Goal: Information Seeking & Learning: Learn about a topic

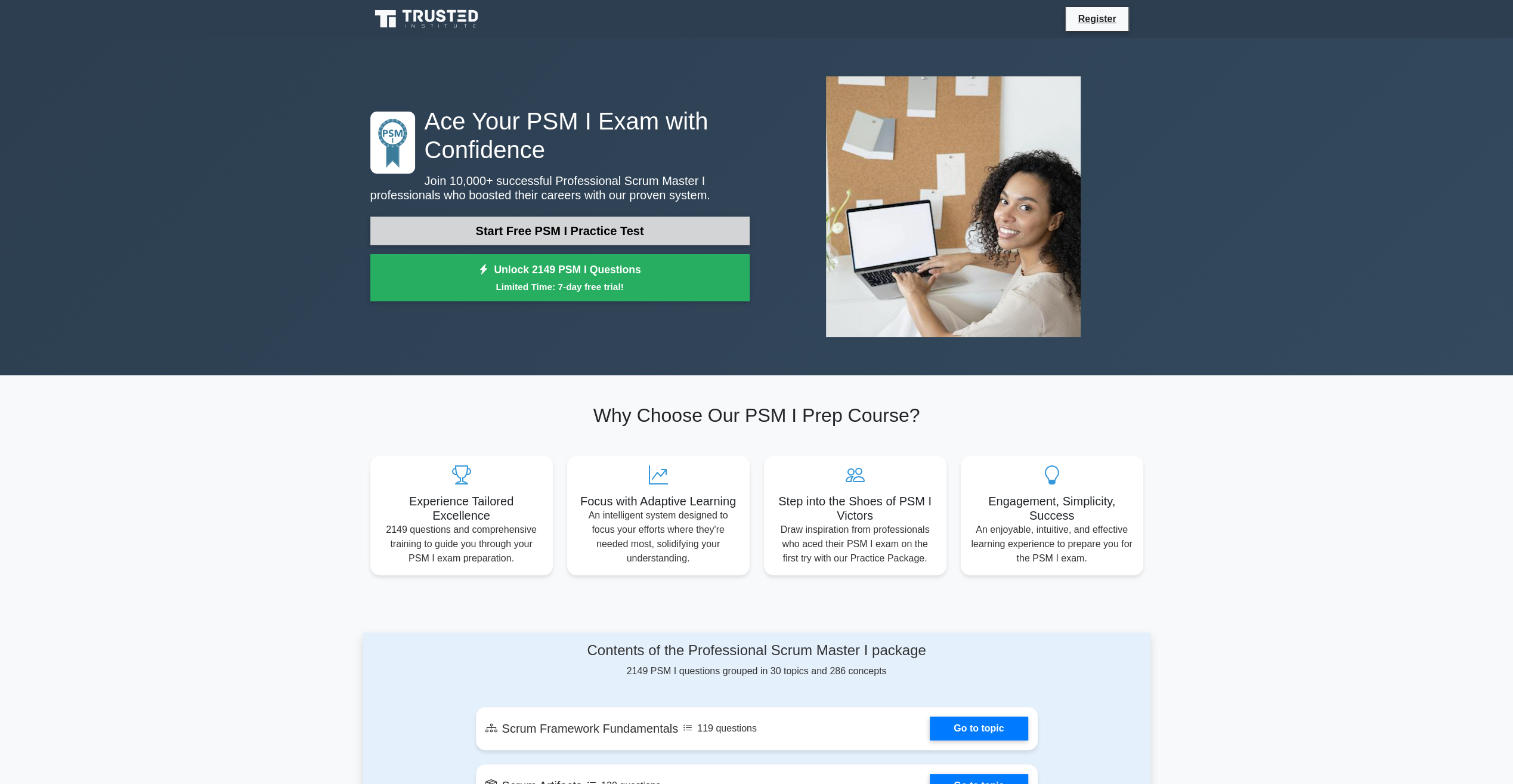
click at [639, 222] on link "Start Free PSM I Practice Test" at bounding box center [560, 231] width 380 height 28
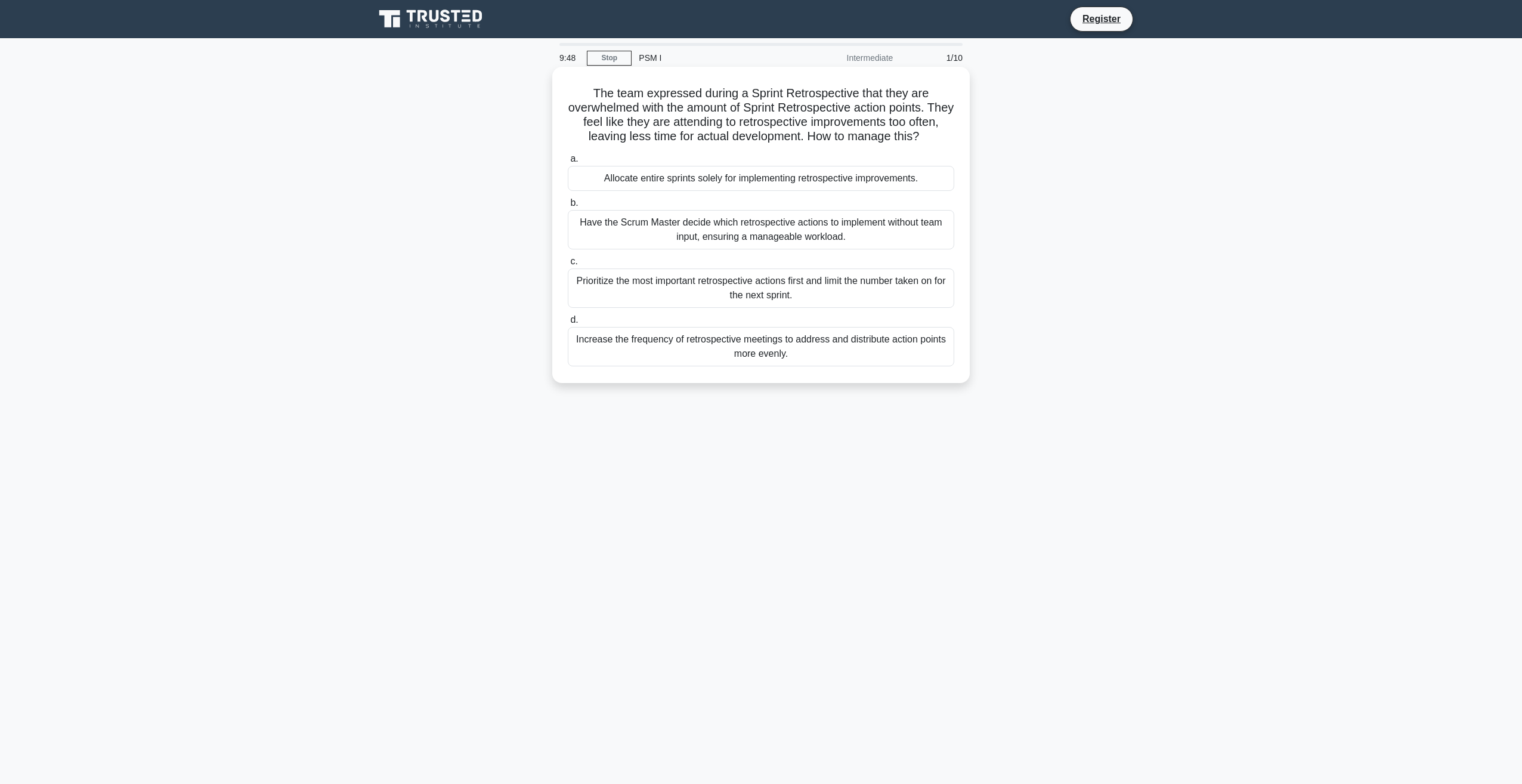
click at [730, 244] on div "Have the Scrum Master decide which retrospective actions to implement without t…" at bounding box center [761, 229] width 387 height 40
click at [568, 207] on input "b. Have the Scrum Master decide which retrospective actions to implement withou…" at bounding box center [568, 203] width 0 height 8
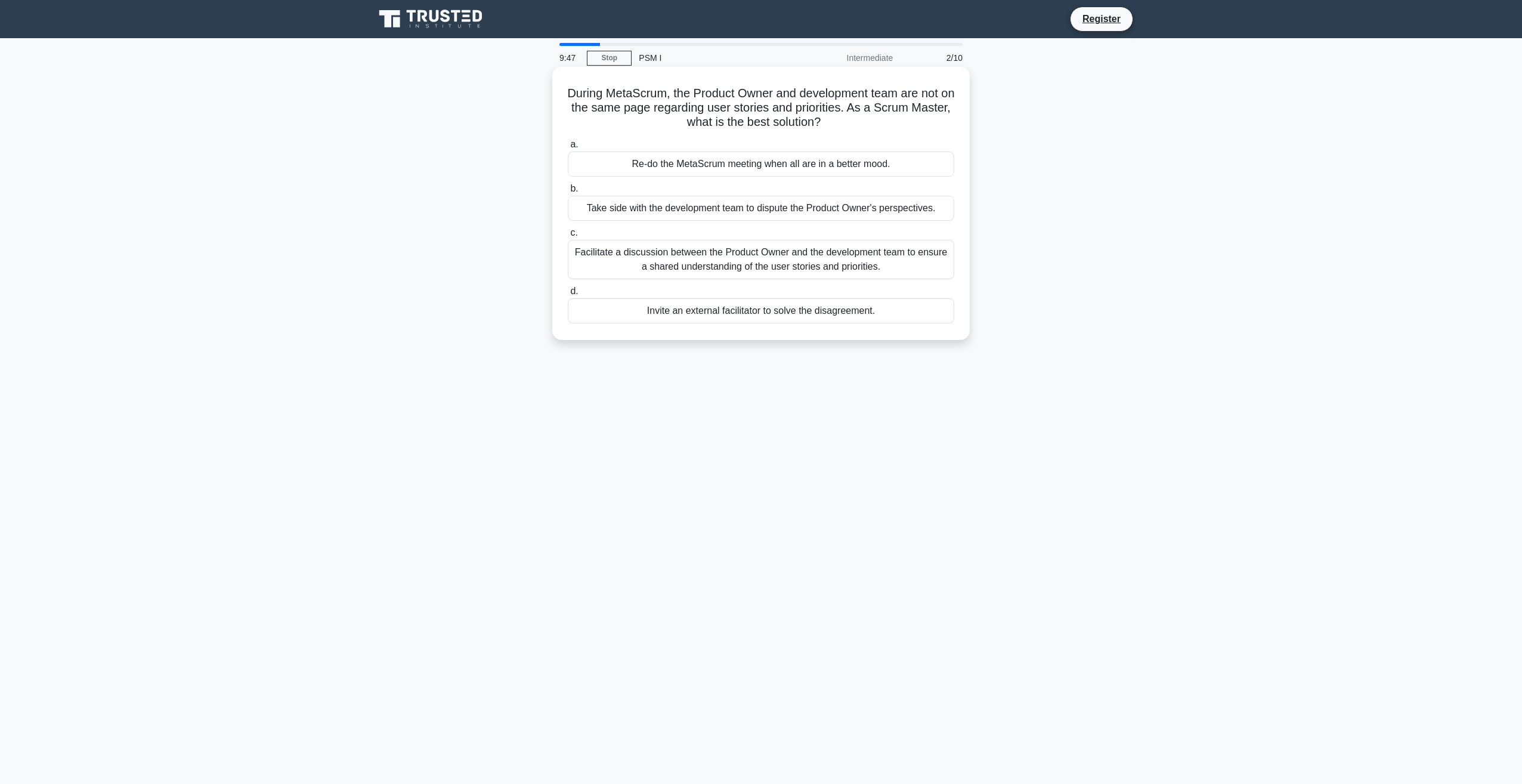
click at [725, 174] on div "Re-do the MetaScrum meeting when all are in a better mood." at bounding box center [761, 164] width 387 height 25
click at [568, 149] on input "a. Re-do the MetaScrum meeting when all are in a better mood." at bounding box center [568, 144] width 0 height 8
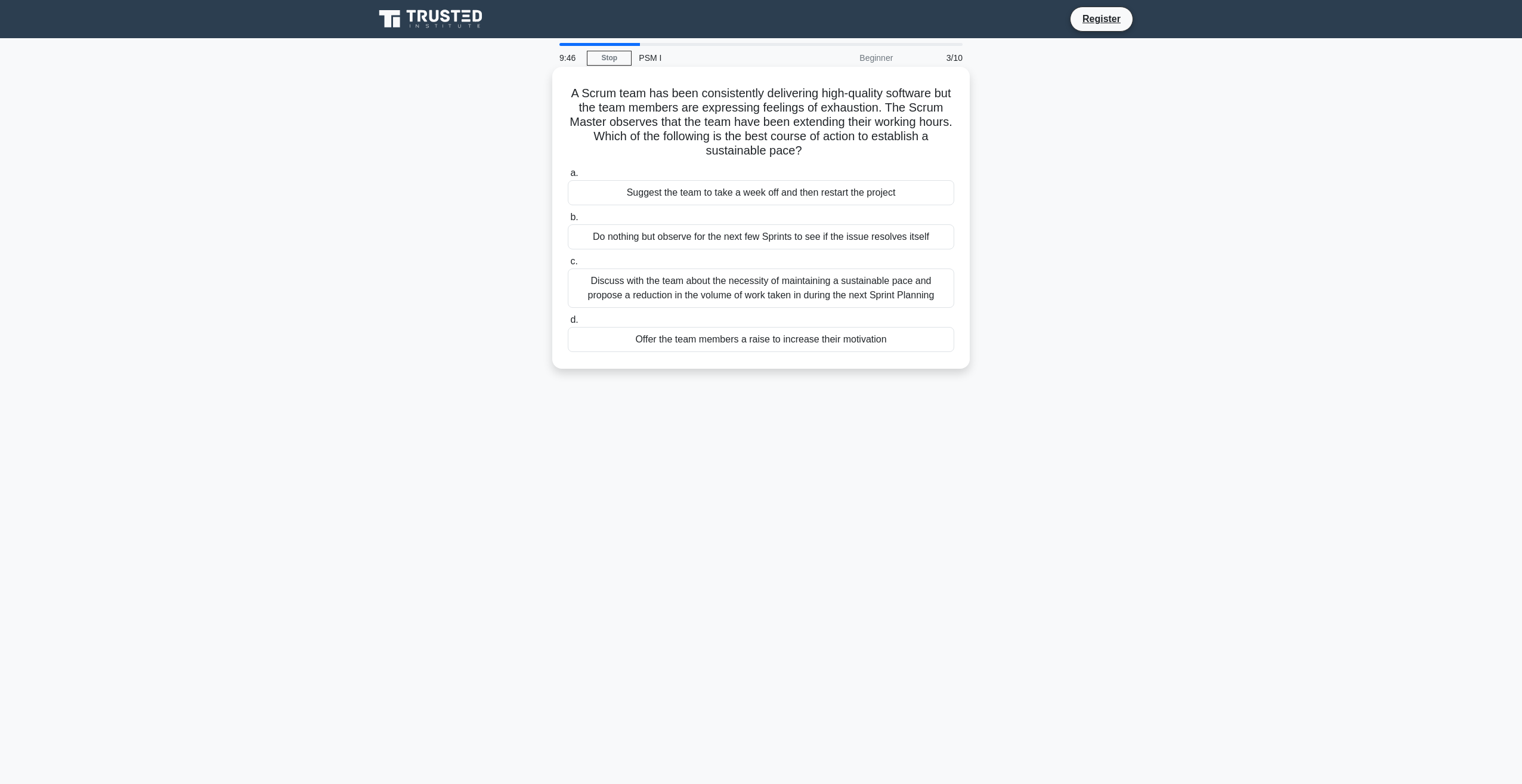
click at [722, 226] on div "Do nothing but observe for the next few Sprints to see if the issue resolves it…" at bounding box center [761, 237] width 387 height 25
click at [568, 221] on input "b. Do nothing but observe for the next few Sprints to see if the issue resolves…" at bounding box center [568, 217] width 0 height 8
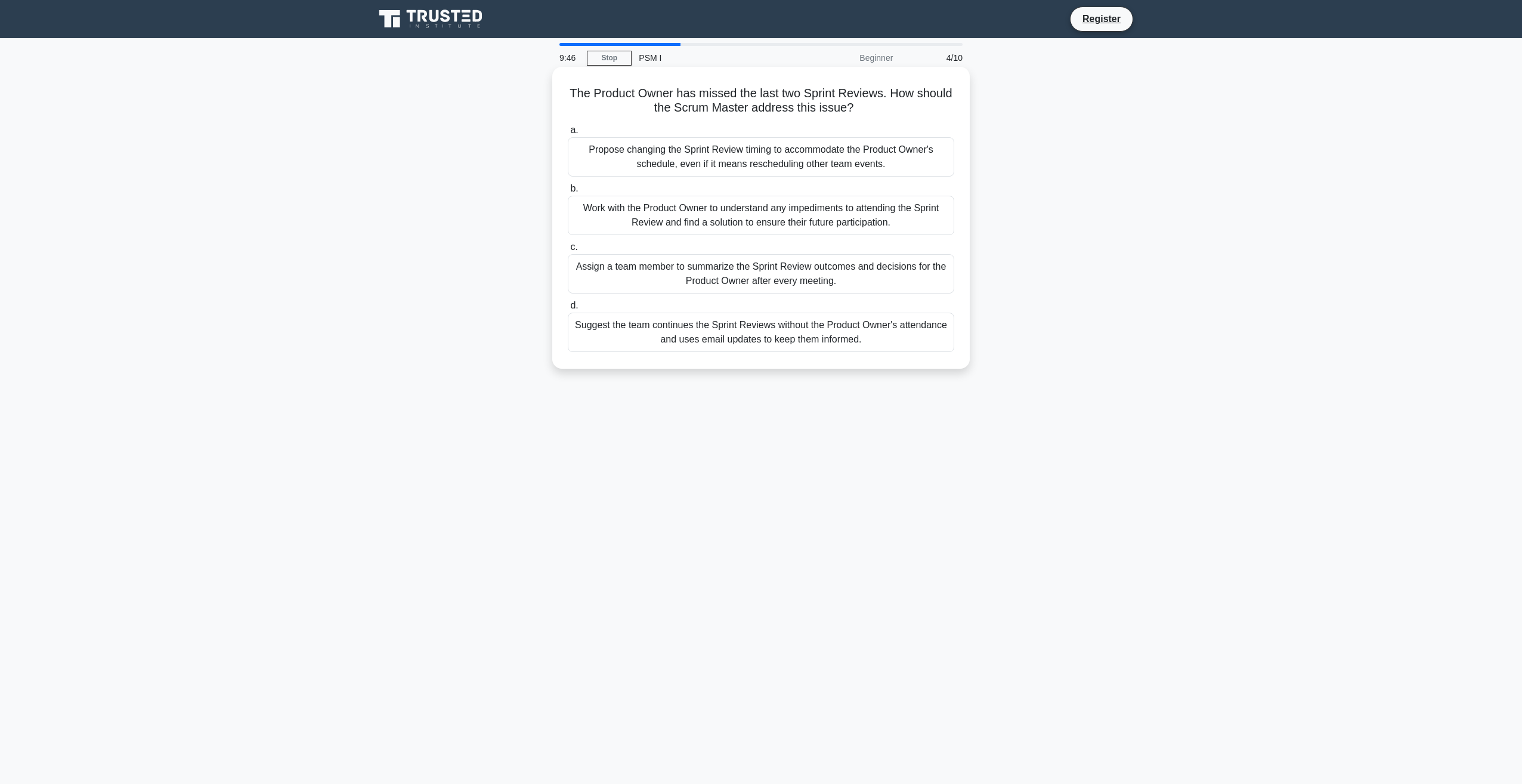
click at [721, 235] on div "a. Propose changing the Sprint Review timing to accommodate the Product Owner's…" at bounding box center [761, 237] width 401 height 234
click at [721, 225] on div "Work with the Product Owner to understand any impediments to attending the Spri…" at bounding box center [761, 215] width 387 height 40
click at [568, 193] on input "b. Work with the Product Owner to understand any impediments to attending the S…" at bounding box center [568, 188] width 0 height 8
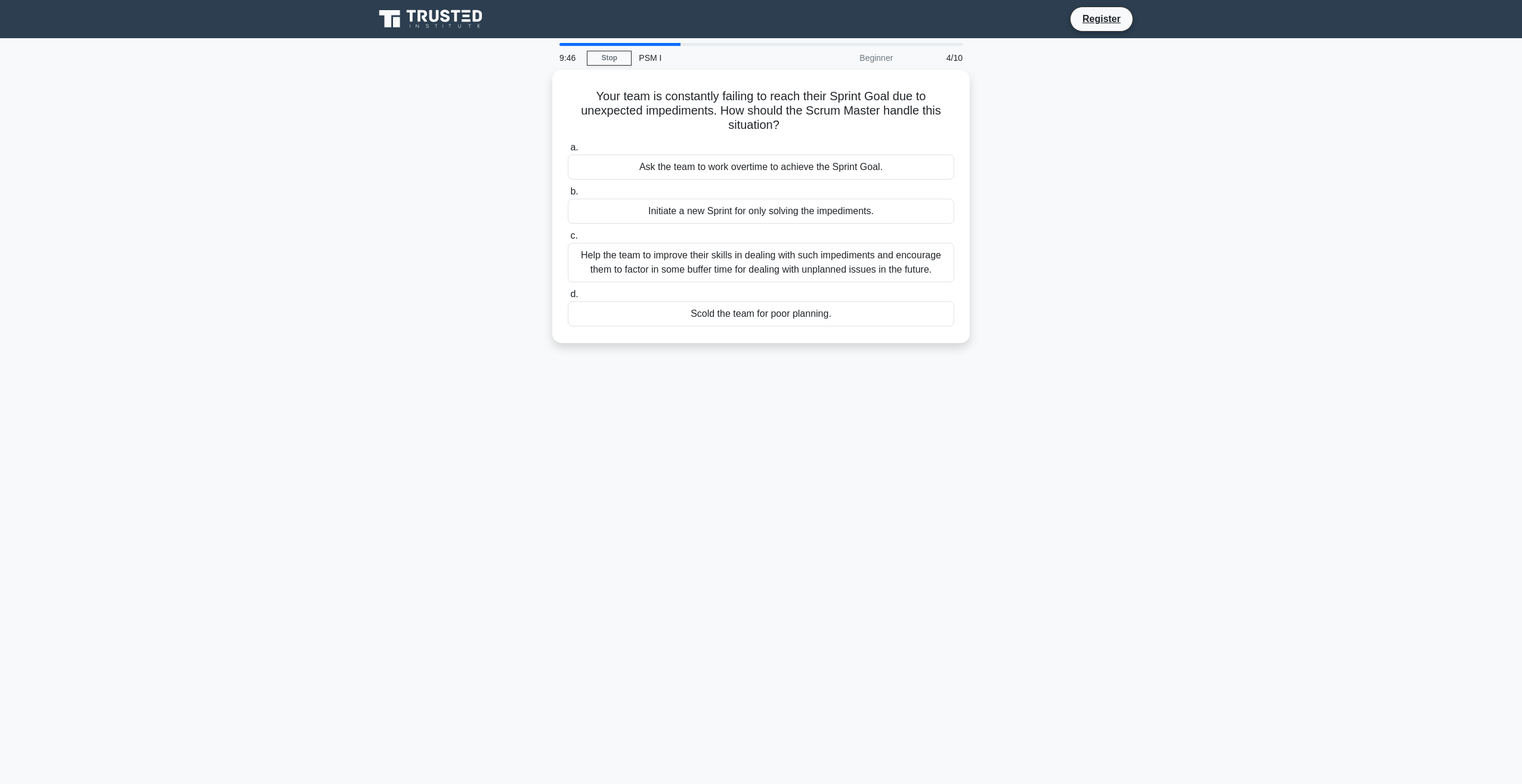
click at [721, 225] on div "a. Ask the team to work overtime to achieve the Sprint Goal. b. Initiate a new …" at bounding box center [761, 233] width 401 height 191
click at [721, 225] on div "a. Ask the team to work overtime to achieve the Sprint Goal. b. Initiate a new …" at bounding box center [761, 229] width 401 height 191
click at [719, 218] on div "Initiate a new Sprint for only solving the impediments." at bounding box center [761, 208] width 387 height 25
click at [568, 193] on input "b. Initiate a new Sprint for only solving the impediments." at bounding box center [568, 188] width 0 height 8
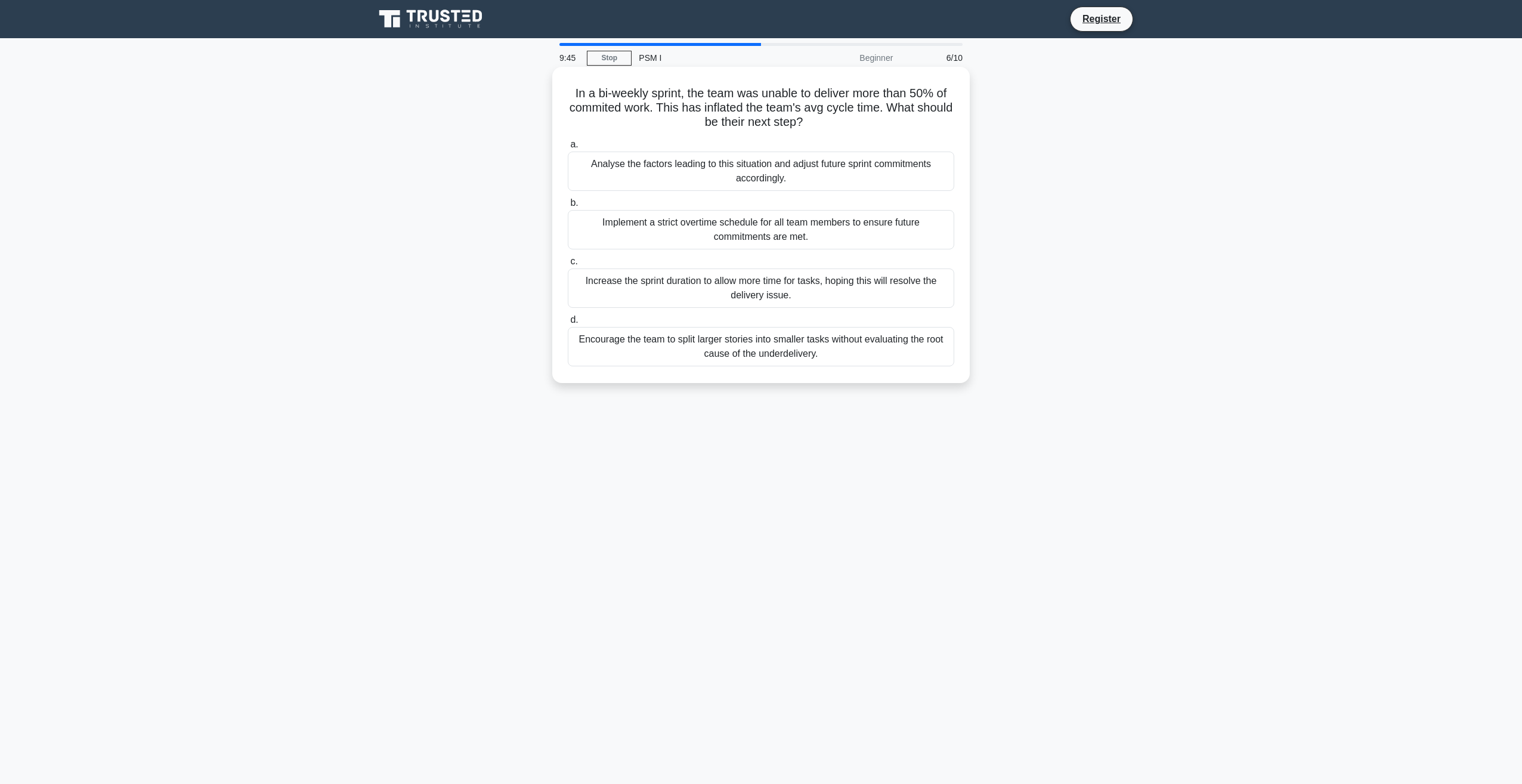
click at [708, 269] on label "c. Increase the sprint duration to allow more time for tasks, hoping this will …" at bounding box center [761, 281] width 387 height 54
click at [720, 297] on div "Increase the sprint duration to allow more time for tasks, hoping this will res…" at bounding box center [761, 288] width 387 height 40
click at [568, 266] on input "c. Increase the sprint duration to allow more time for tasks, hoping this will …" at bounding box center [568, 261] width 0 height 8
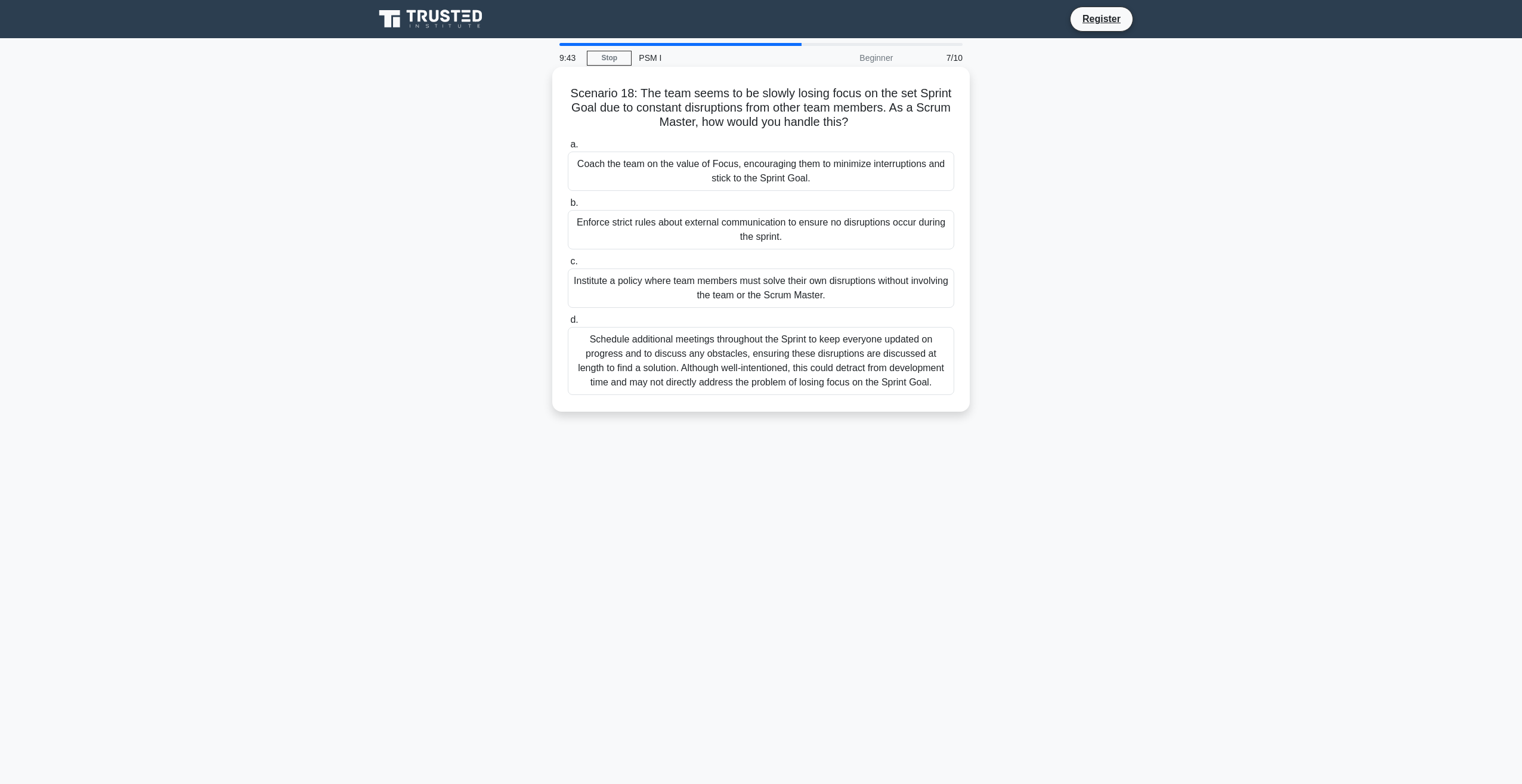
click at [708, 351] on div "Schedule additional meetings throughout the Sprint to keep everyone updated on …" at bounding box center [761, 360] width 387 height 68
click at [568, 324] on input "d. Schedule additional meetings throughout the Sprint to keep everyone updated …" at bounding box center [568, 319] width 0 height 8
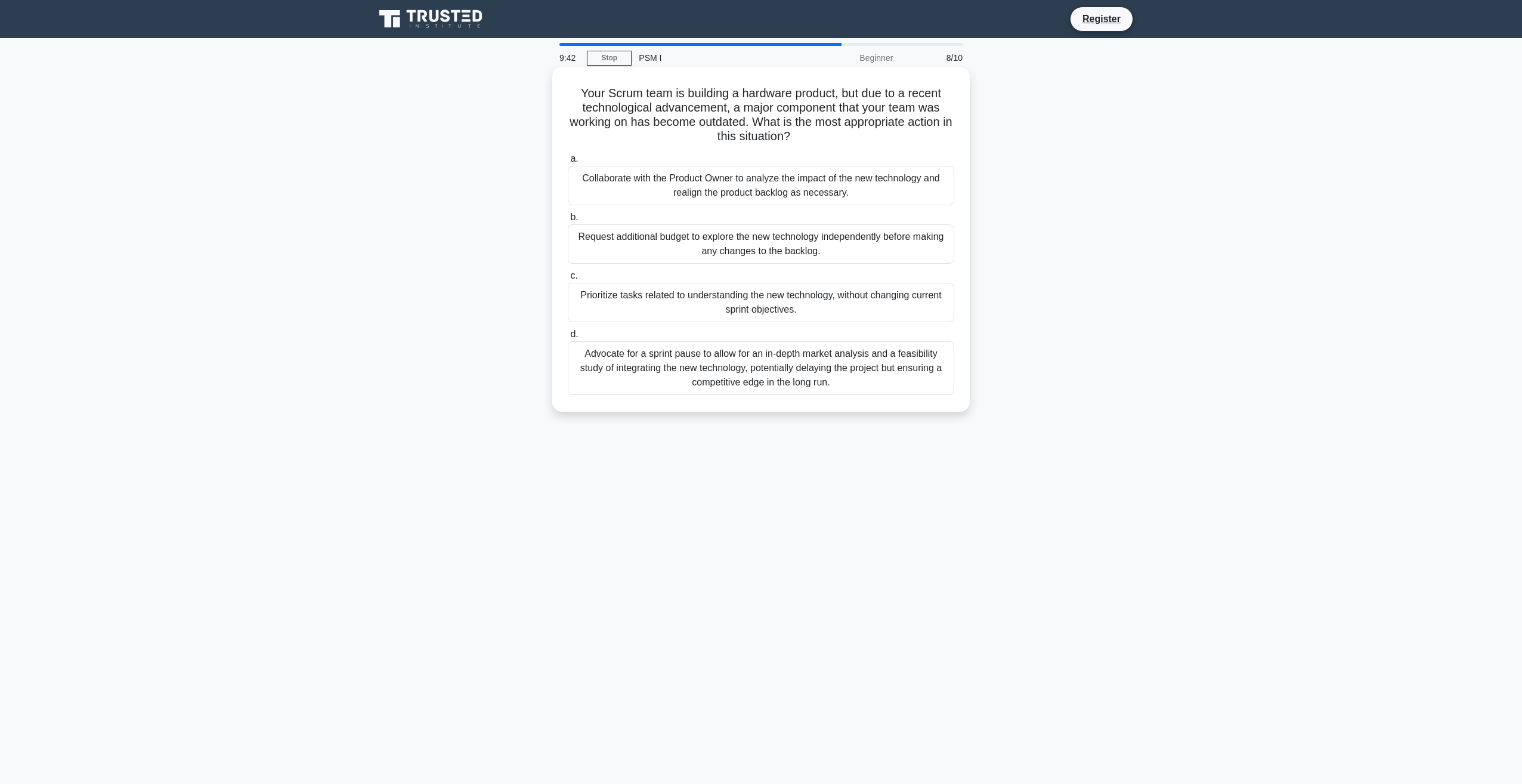
click at [726, 232] on div "Request additional budget to explore the new technology independently before ma…" at bounding box center [761, 244] width 387 height 40
click at [568, 221] on input "b. Request additional budget to explore the new technology independently before…" at bounding box center [568, 217] width 0 height 8
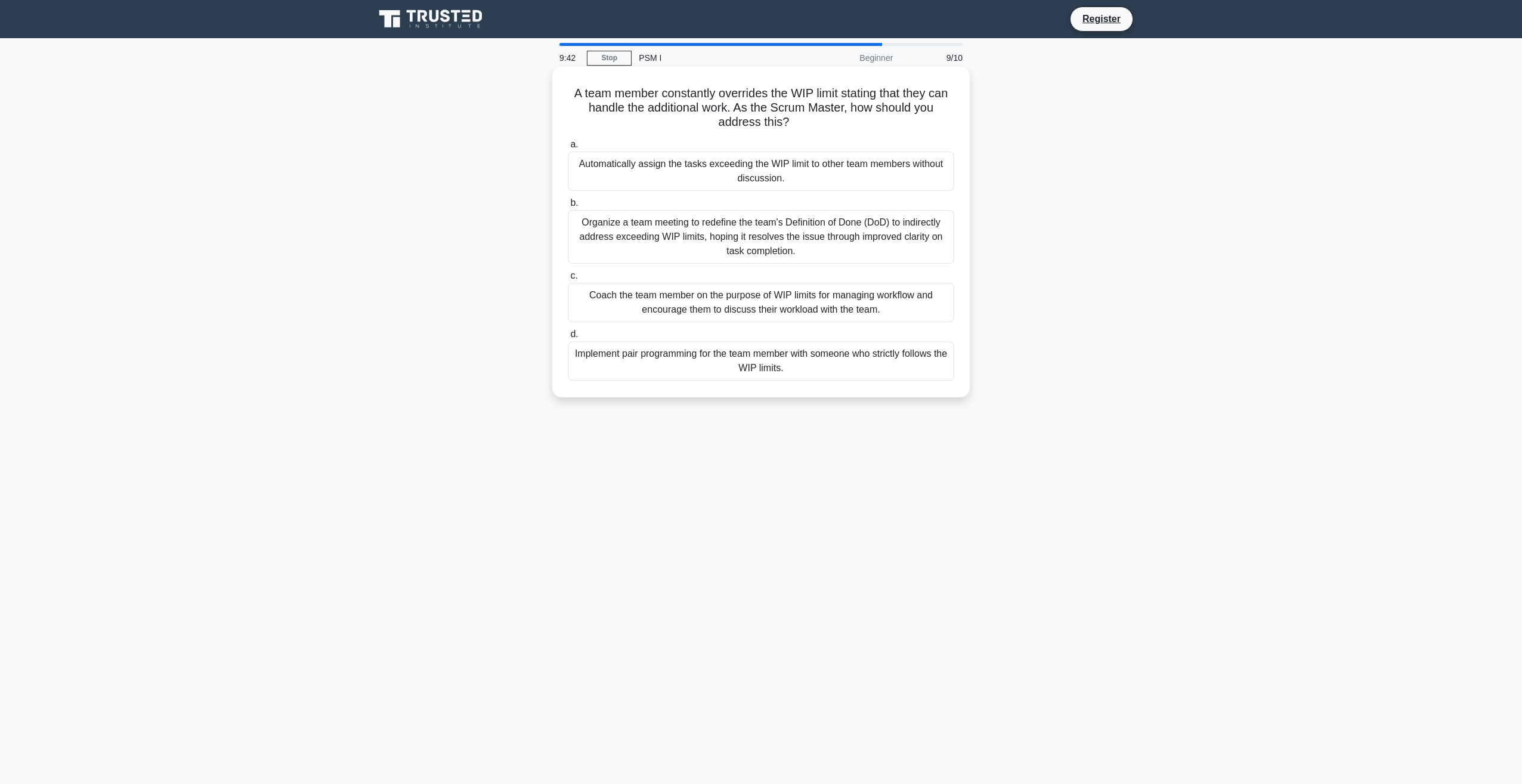
click at [729, 167] on div "Automatically assign the tasks exceeding the WIP limit to other team members wi…" at bounding box center [761, 171] width 387 height 40
click at [568, 149] on input "a. Automatically assign the tasks exceeding the WIP limit to other team members…" at bounding box center [568, 144] width 0 height 8
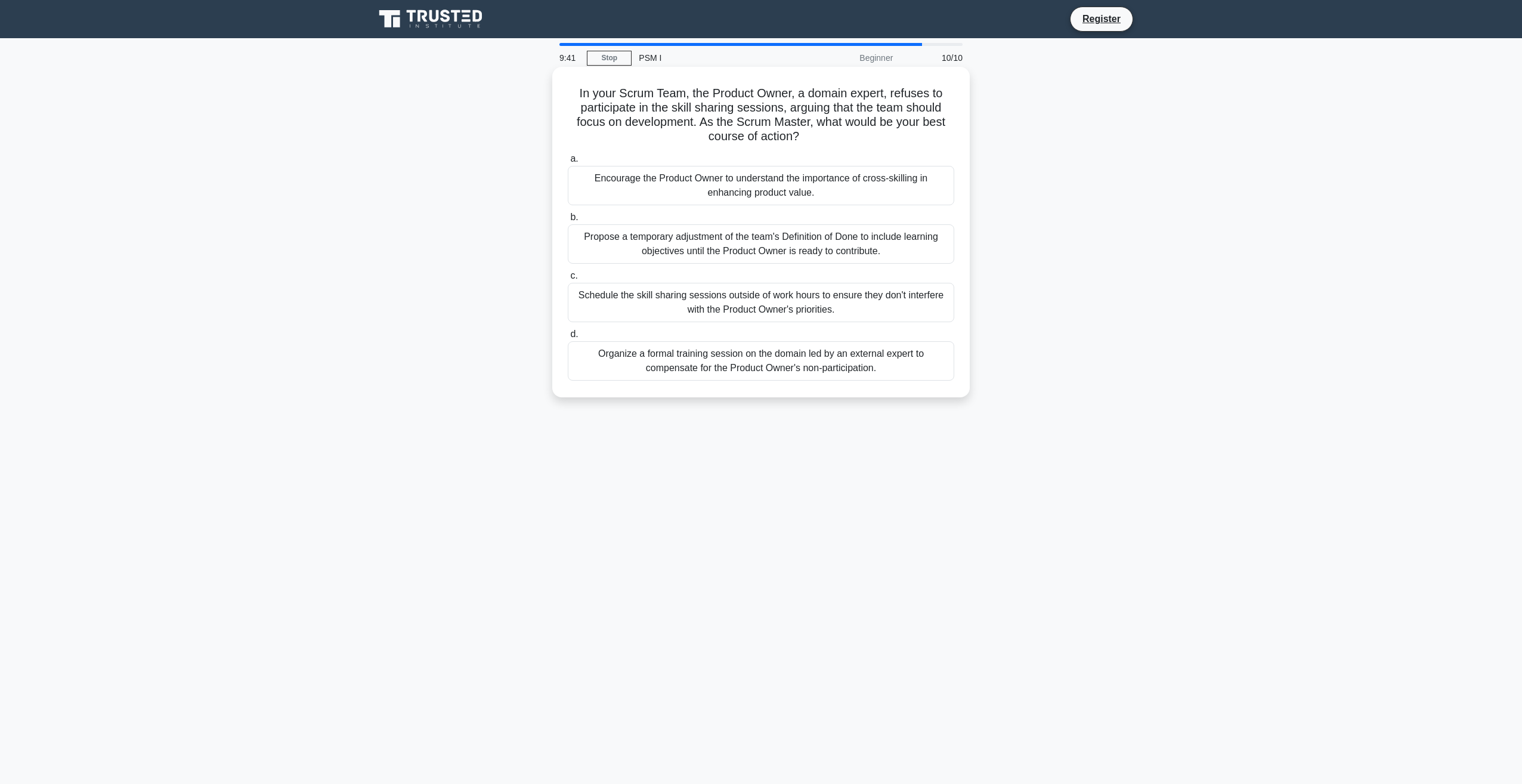
click at [736, 232] on div "Propose a temporary adjustment of the team's Definition of Done to include lear…" at bounding box center [761, 244] width 387 height 40
click at [568, 221] on input "b. Propose a temporary adjustment of the team's Definition of Done to include l…" at bounding box center [568, 217] width 0 height 8
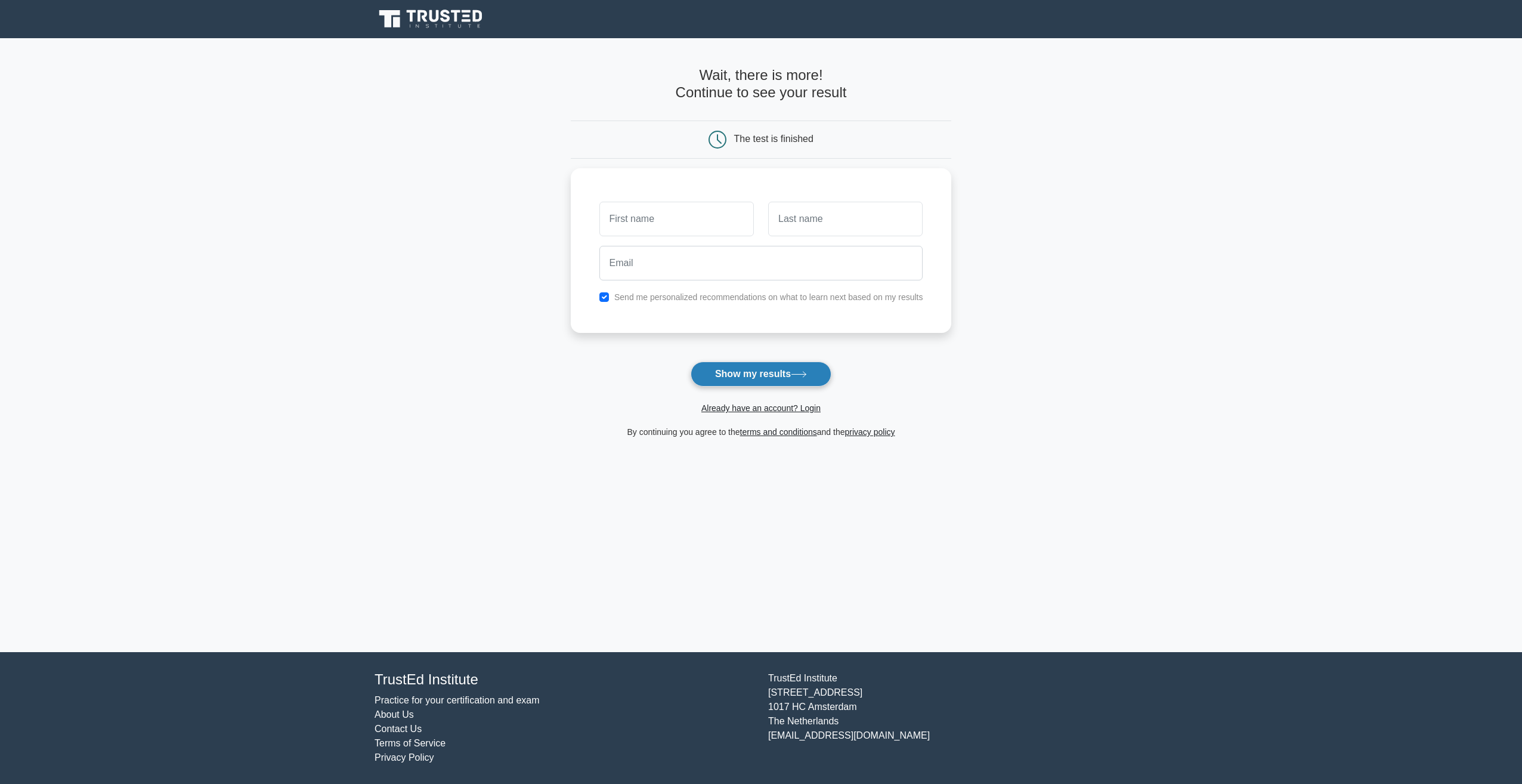
click at [756, 378] on button "Show my results" at bounding box center [761, 373] width 141 height 25
